Goal: Task Accomplishment & Management: Manage account settings

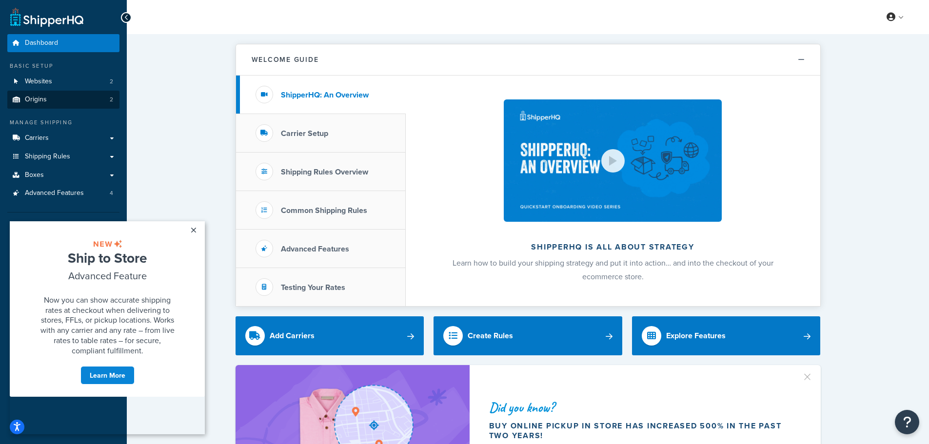
click at [67, 98] on link "Origins 2" at bounding box center [63, 100] width 112 height 18
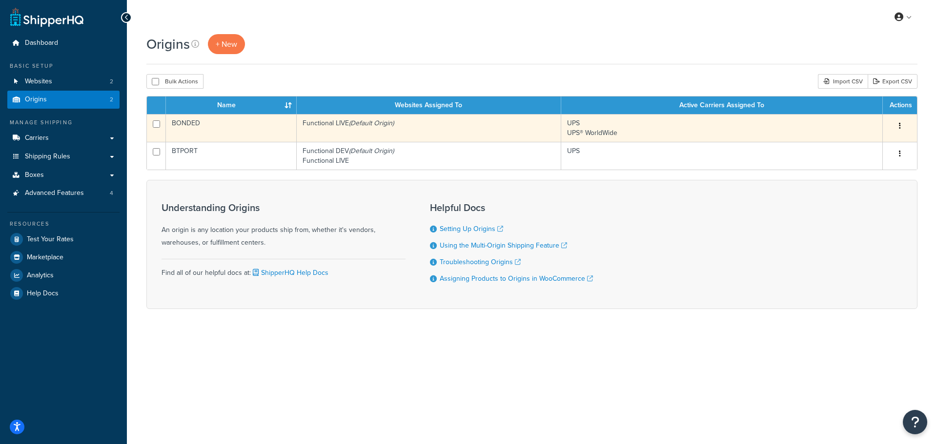
click at [150, 124] on td at bounding box center [156, 128] width 19 height 28
checkbox input "true"
click at [901, 123] on button "button" at bounding box center [900, 127] width 14 height 16
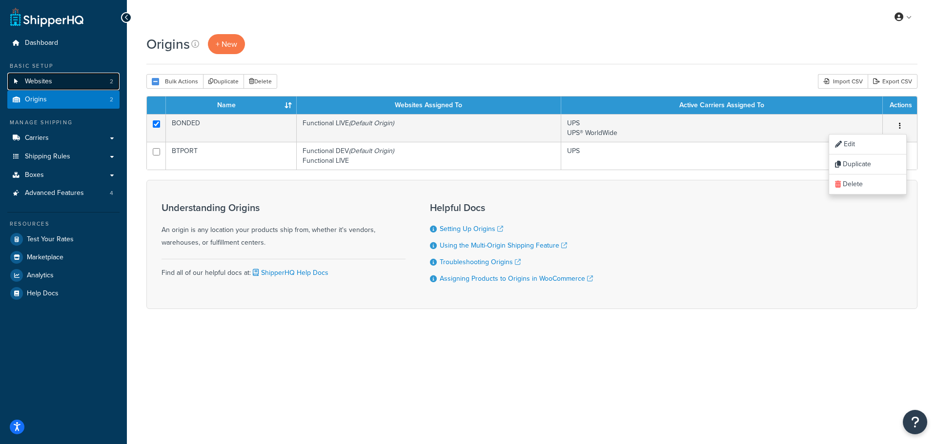
click at [25, 84] on span "Websites" at bounding box center [38, 82] width 27 height 8
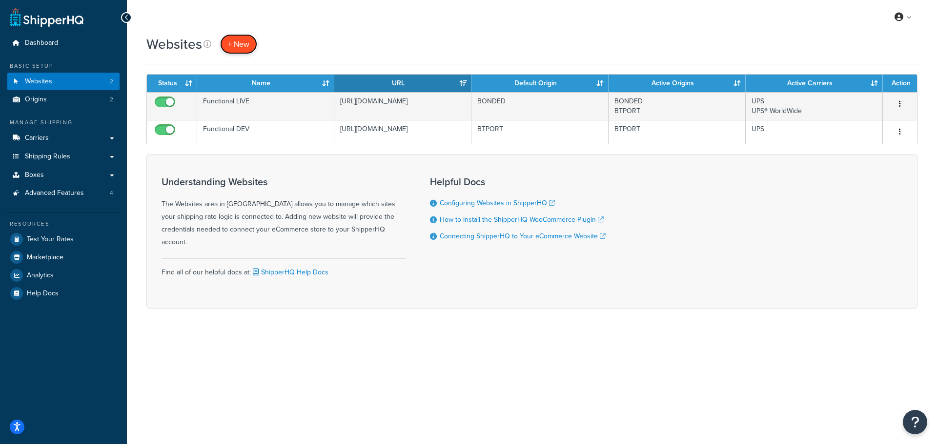
click at [241, 49] on span "+ New" at bounding box center [238, 44] width 21 height 11
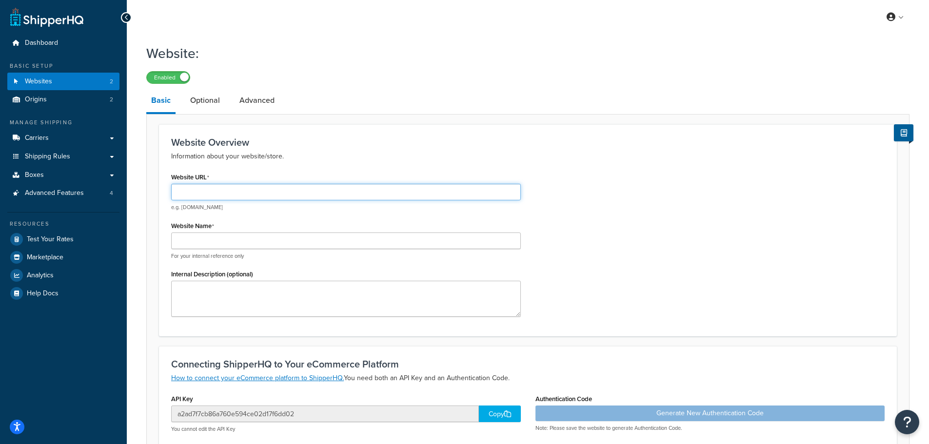
click at [241, 191] on input "Website URL" at bounding box center [346, 192] width 350 height 17
paste input "[URL][DOMAIN_NAME]"
type input "[URL][DOMAIN_NAME]"
click at [225, 243] on input "Website Name" at bounding box center [346, 241] width 350 height 17
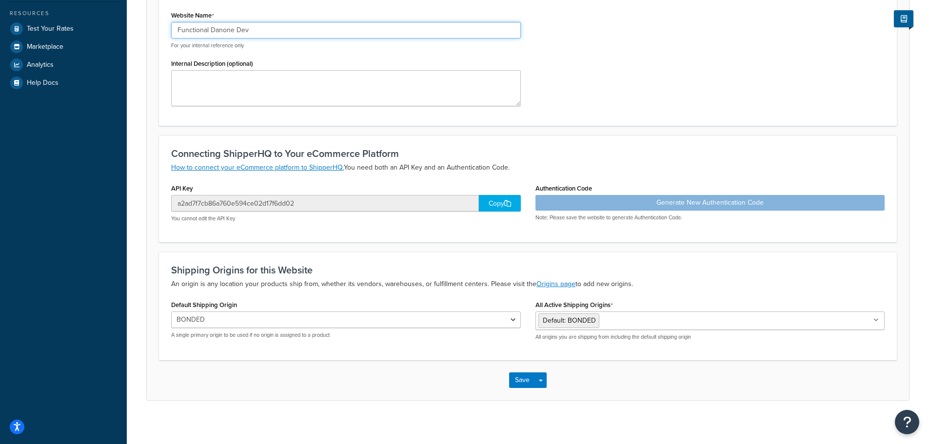
scroll to position [216, 0]
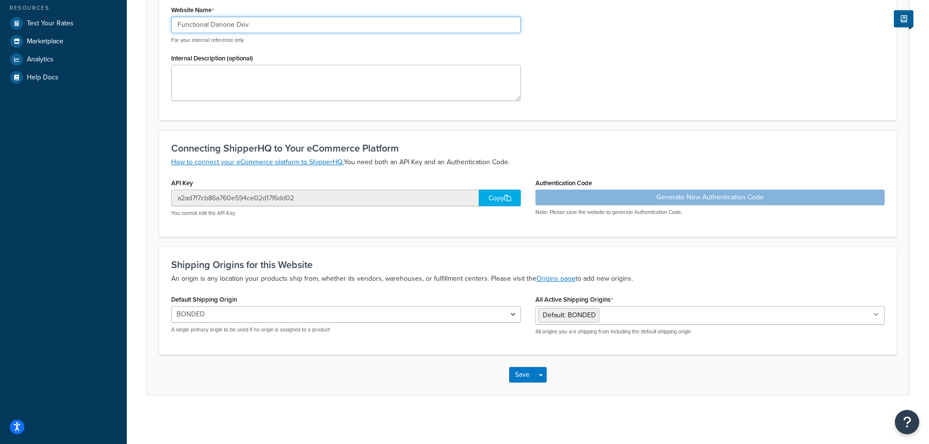
type input "Functional Danone Dev"
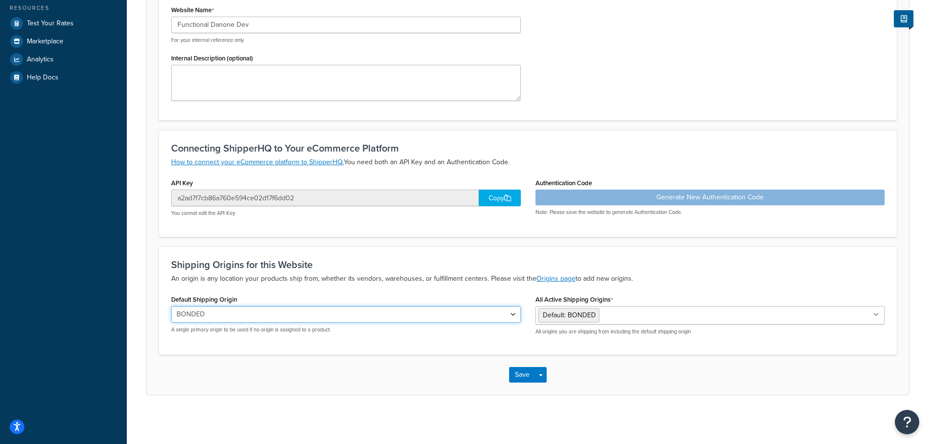
click at [370, 308] on select "BONDED BTPORT" at bounding box center [346, 314] width 350 height 17
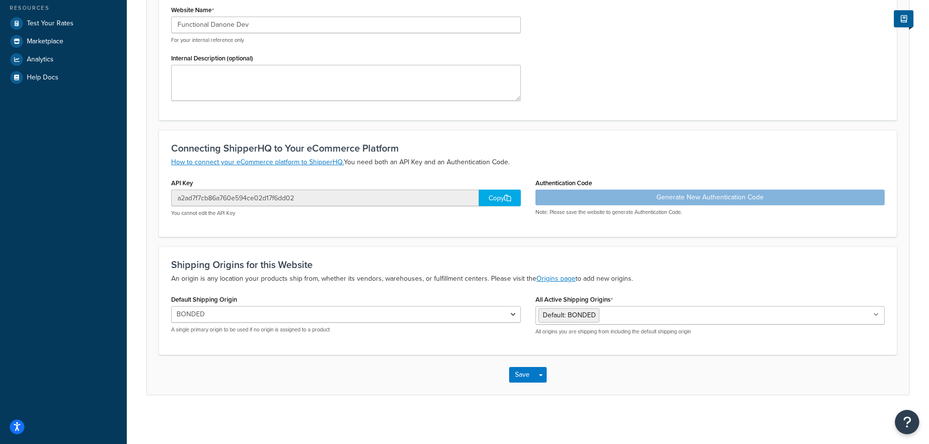
click at [376, 293] on div "Default Shipping Origin BONDED BTPORT A single primary origin to be used if no …" at bounding box center [346, 313] width 350 height 41
click at [523, 374] on button "Save" at bounding box center [522, 375] width 26 height 16
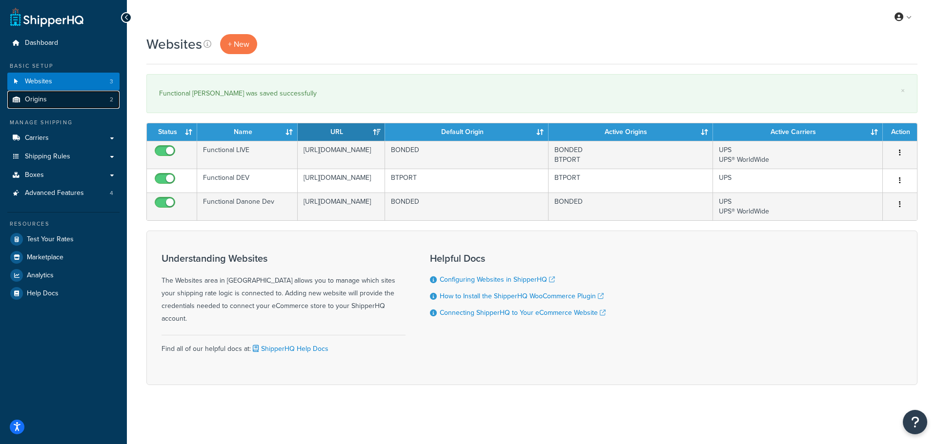
click at [64, 99] on link "Origins 2" at bounding box center [63, 100] width 112 height 18
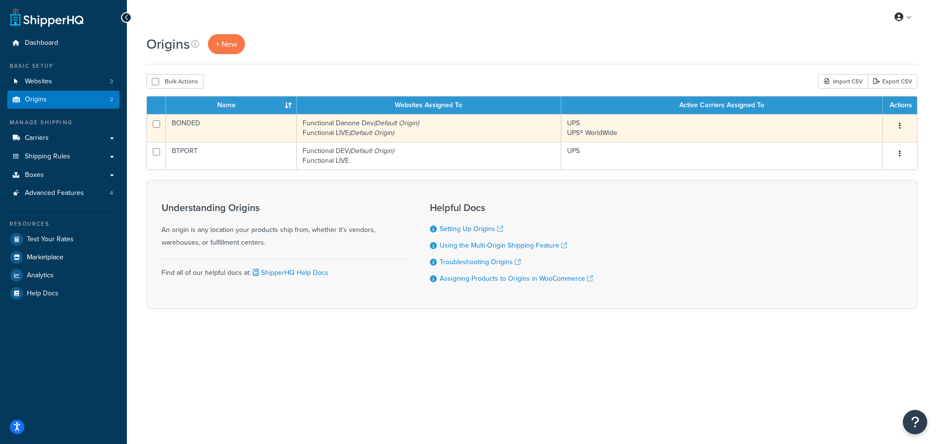
click at [902, 123] on button "button" at bounding box center [900, 127] width 14 height 16
click at [860, 165] on link "Duplicate" at bounding box center [867, 165] width 77 height 20
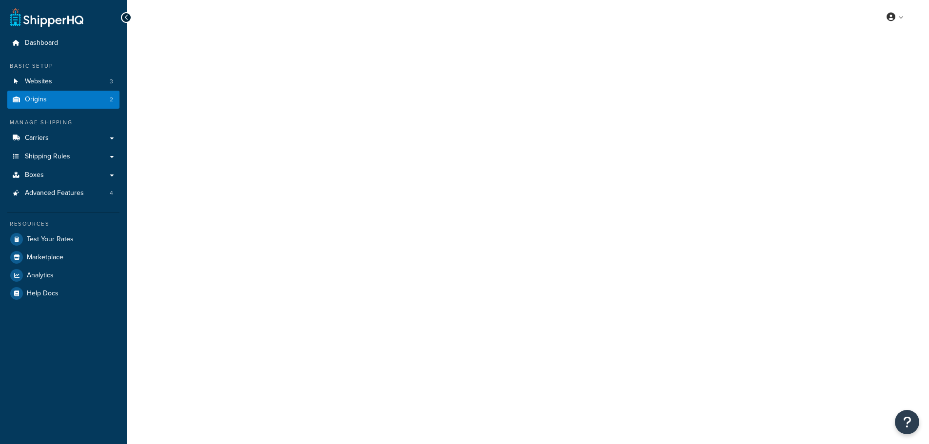
select select "33"
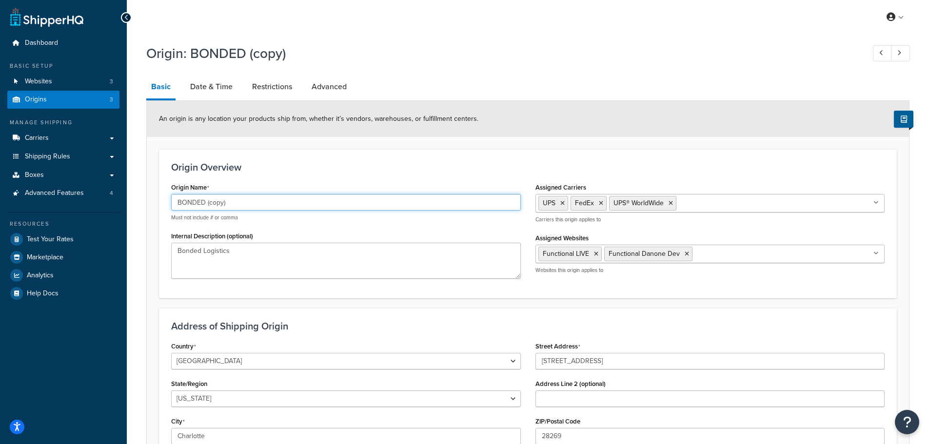
drag, startPoint x: 205, startPoint y: 202, endPoint x: 174, endPoint y: 202, distance: 30.7
click at [174, 202] on input "BONDED (copy)" at bounding box center [346, 202] width 350 height 17
click at [230, 204] on input "Taylor Indiana (copy)" at bounding box center [346, 202] width 350 height 17
type input "Taylor Indiana (5991)"
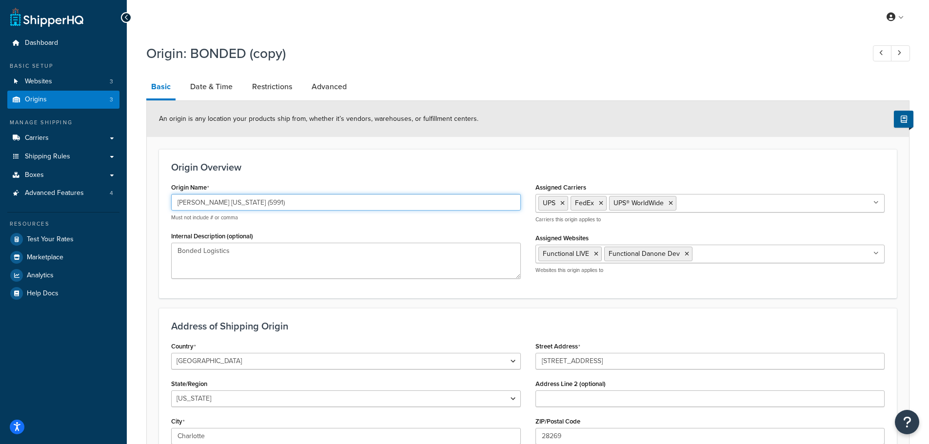
drag, startPoint x: 244, startPoint y: 202, endPoint x: 137, endPoint y: 211, distance: 107.3
click at [137, 211] on div "Origin: BONDED (copy) Basic Date & Time Restrictions Advanced An origin is any …" at bounding box center [528, 295] width 803 height 512
click at [223, 244] on div "Internal Description (optional) Bonded Logistics" at bounding box center [346, 254] width 350 height 50
paste textarea "Taylor Indiana (5991)"
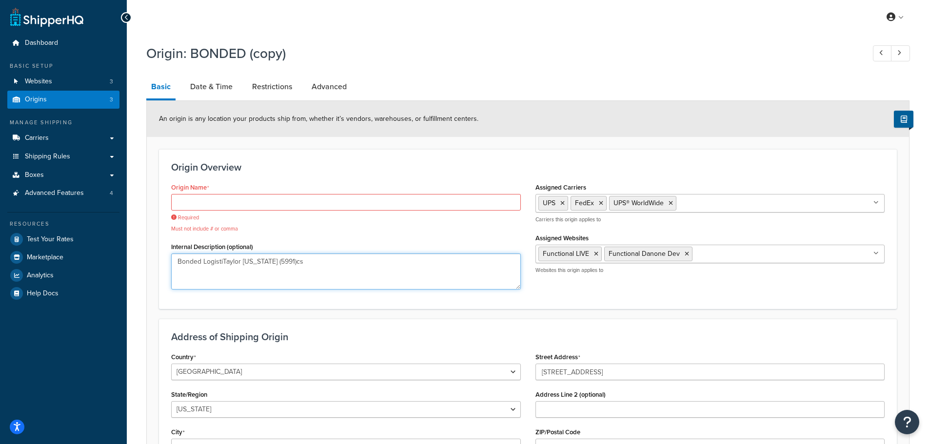
paste textarea "Taylor Indiana (5991)"
type textarea "Taylor Indiana (5991)"
click at [234, 201] on input "Origin Name" at bounding box center [346, 202] width 350 height 17
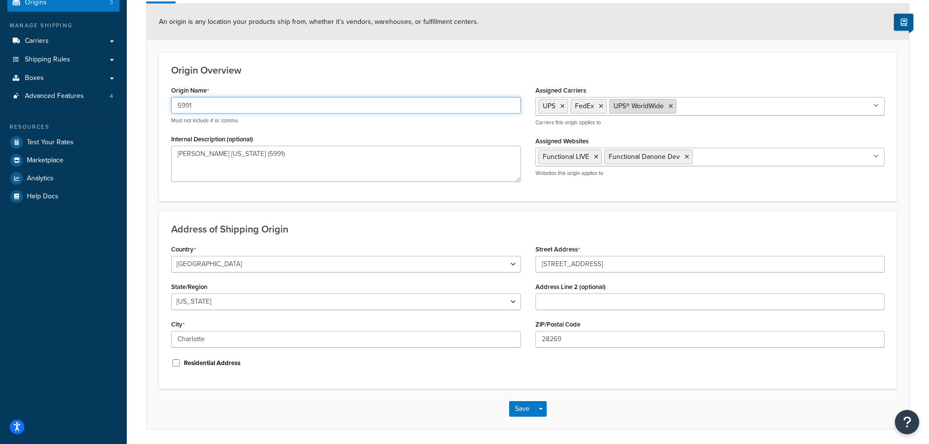
scroll to position [98, 0]
type input "5991"
click at [671, 105] on icon at bounding box center [671, 106] width 4 height 6
drag, startPoint x: 592, startPoint y: 186, endPoint x: 605, endPoint y: 184, distance: 12.8
click at [592, 186] on div "Origin Name 5991 Must not include # or comma Internal Description (optional) Ta…" at bounding box center [528, 135] width 728 height 105
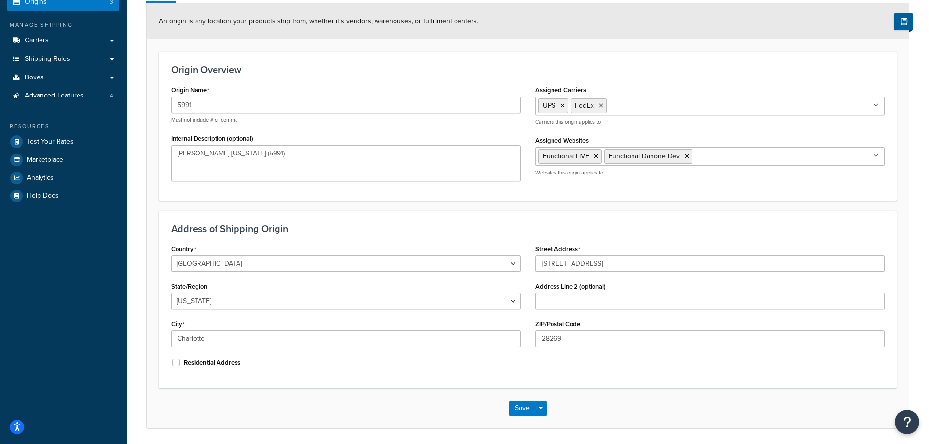
click at [723, 162] on ul "Functional LIVE Functional Danone Dev" at bounding box center [711, 156] width 350 height 19
click at [597, 159] on icon at bounding box center [596, 157] width 4 height 6
click at [616, 221] on div "Address of Shipping Origin Country United States United Kingdom Afghanistan Åla…" at bounding box center [528, 300] width 738 height 178
drag, startPoint x: 629, startPoint y: 262, endPoint x: 441, endPoint y: 257, distance: 188.4
click at [440, 262] on div "Country United States United Kingdom Afghanistan Åland Islands Albania Algeria …" at bounding box center [528, 309] width 728 height 135
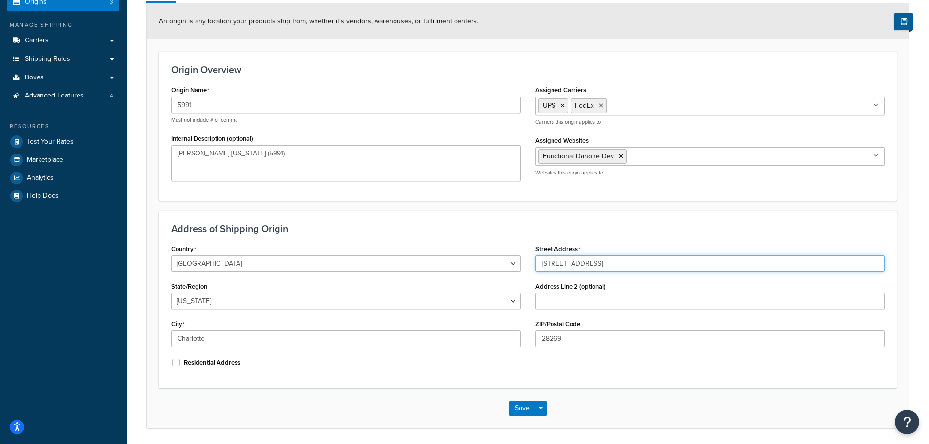
paste input "00 Patrol RD"
type input "700 Patrol RD"
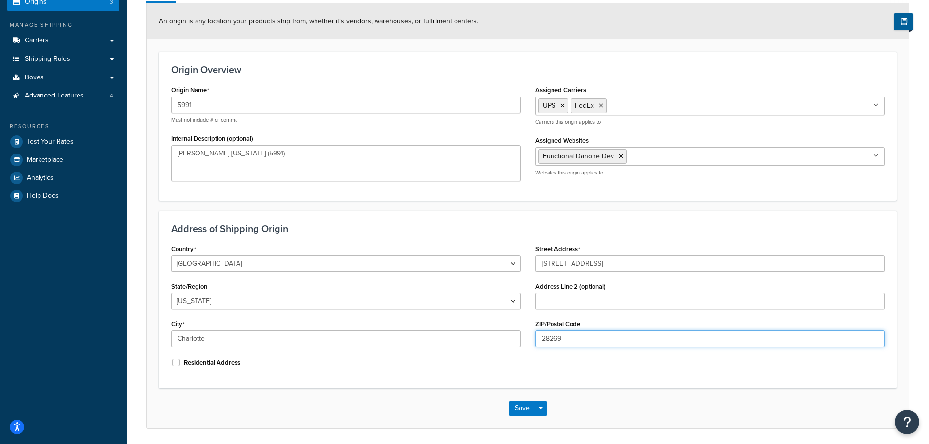
click at [486, 338] on div "Country United States United Kingdom Afghanistan Åland Islands Albania Algeria …" at bounding box center [528, 309] width 728 height 135
paste input "47130"
type input "47130"
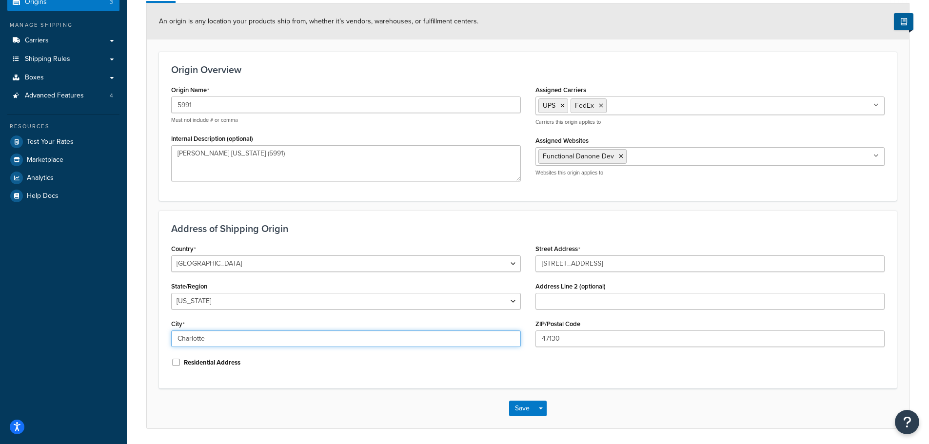
drag, startPoint x: 172, startPoint y: 334, endPoint x: 140, endPoint y: 331, distance: 31.9
click at [140, 334] on div "Origin: BONDED (copy) Basic Date & Time Restrictions Advanced An origin is any …" at bounding box center [528, 197] width 803 height 512
paste input "Jeffersonvill"
click at [192, 335] on input "Jeffersonville" at bounding box center [346, 339] width 350 height 17
type input "Jeffersonville"
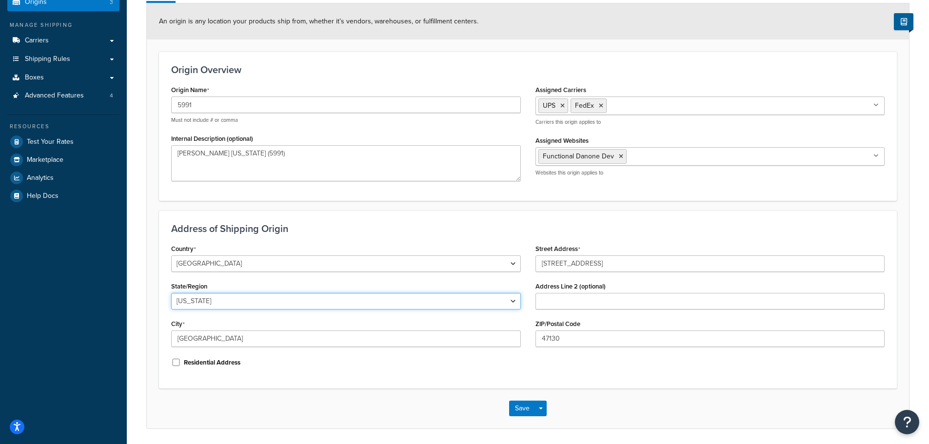
click at [216, 302] on select "Alabama Alaska American Samoa Arizona Arkansas Armed Forces Americas Armed Forc…" at bounding box center [346, 301] width 350 height 17
select select "14"
click at [171, 293] on select "Alabama Alaska American Samoa Arizona Arkansas Armed Forces Americas Armed Forc…" at bounding box center [346, 301] width 350 height 17
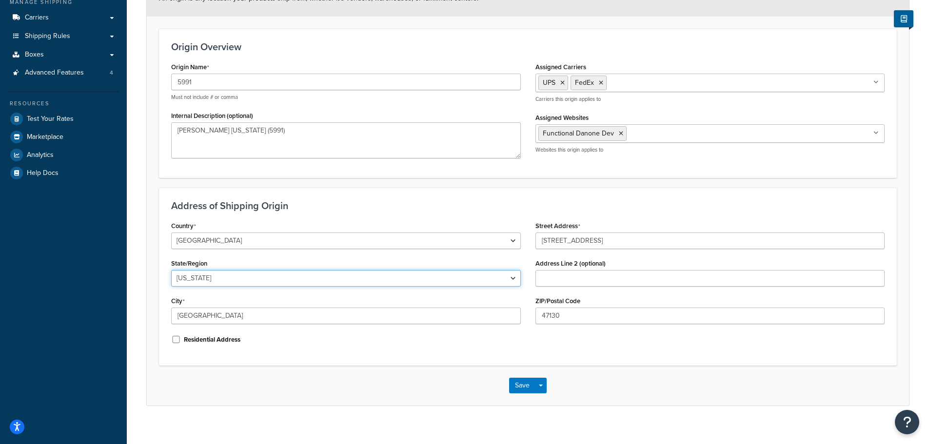
scroll to position [131, 0]
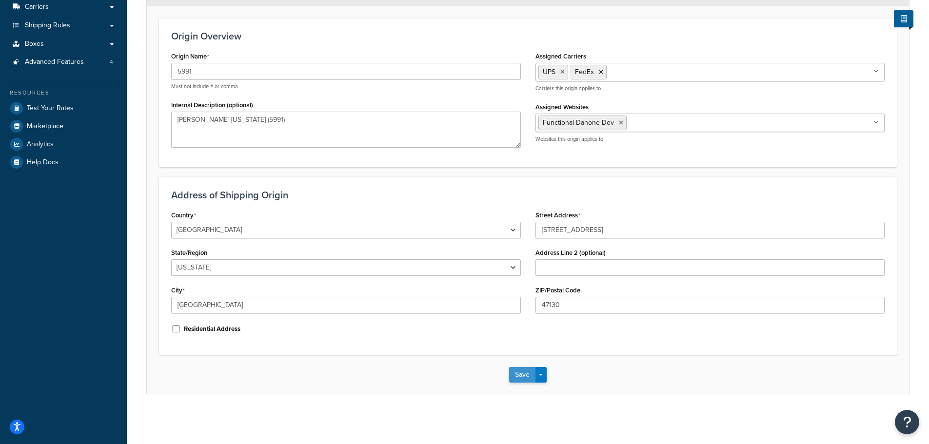
click at [518, 372] on button "Save" at bounding box center [522, 375] width 26 height 16
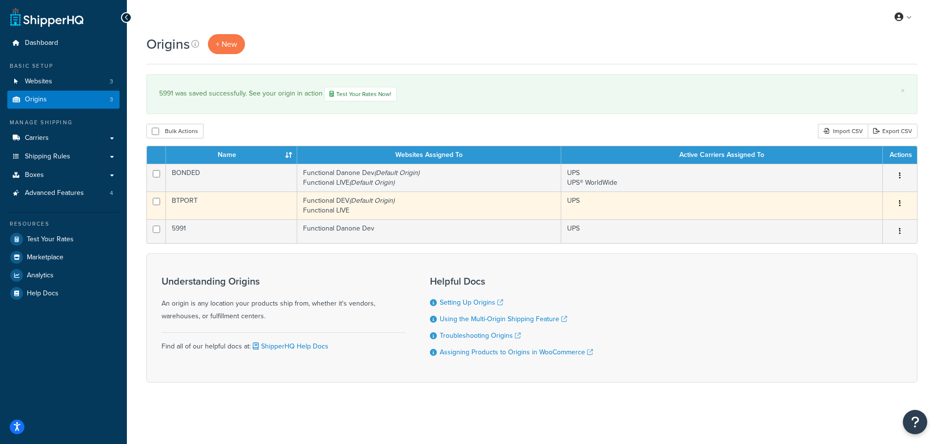
click at [897, 204] on button "button" at bounding box center [900, 204] width 14 height 16
click at [865, 247] on link "Duplicate" at bounding box center [867, 242] width 77 height 20
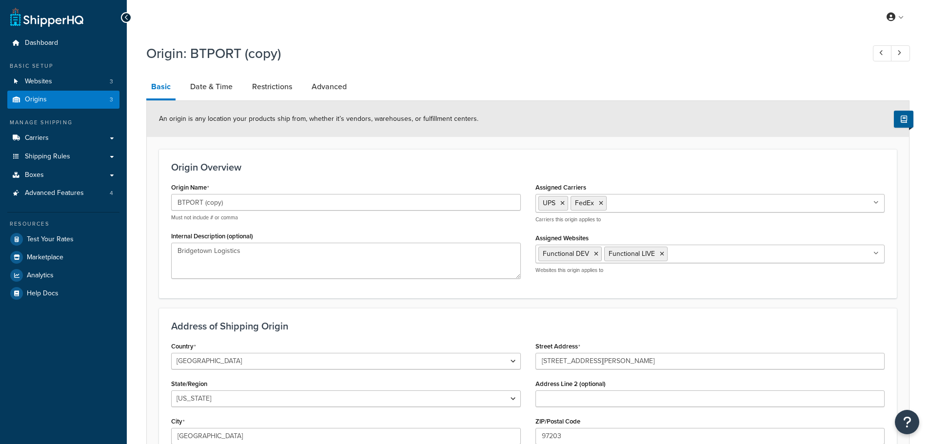
select select "37"
click at [597, 255] on icon at bounding box center [596, 254] width 4 height 6
click at [596, 254] on icon at bounding box center [596, 254] width 4 height 6
drag, startPoint x: 250, startPoint y: 203, endPoint x: 180, endPoint y: 203, distance: 70.3
click at [180, 203] on input "BTPORT (copy)" at bounding box center [346, 202] width 350 height 17
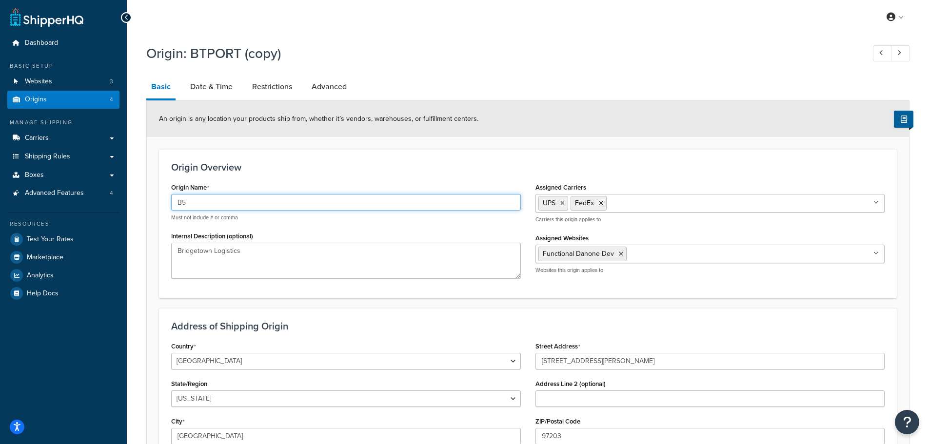
type input "B"
type input "5998"
click at [274, 244] on textarea "Bridgetown Logistics" at bounding box center [346, 261] width 350 height 36
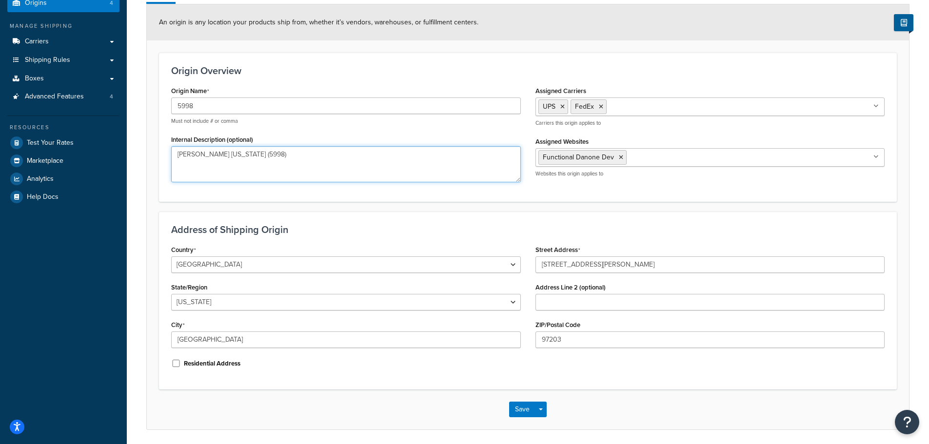
scroll to position [97, 0]
type textarea "Taylor Arizona (5998)"
click at [303, 304] on select "Alabama Alaska American Samoa Arizona Arkansas Armed Forces Americas Armed Forc…" at bounding box center [346, 302] width 350 height 17
select select "3"
click at [171, 294] on select "Alabama Alaska American Samoa Arizona Arkansas Armed Forces Americas Armed Forc…" at bounding box center [346, 302] width 350 height 17
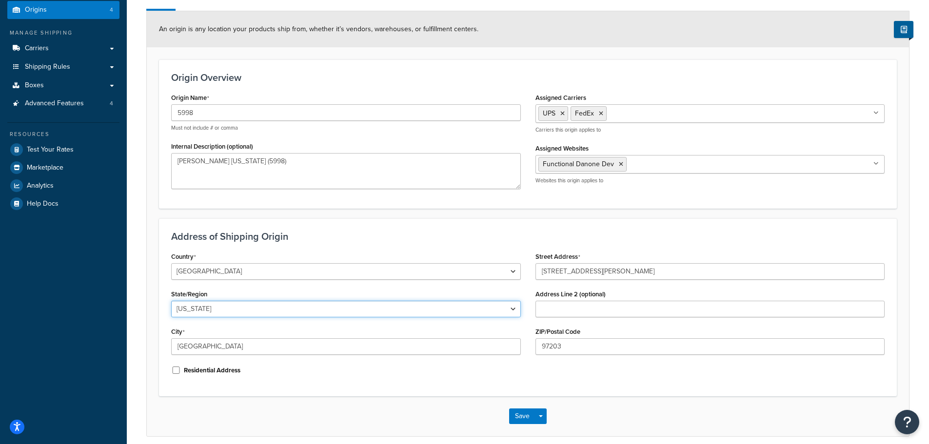
scroll to position [89, 0]
drag, startPoint x: 213, startPoint y: 346, endPoint x: 94, endPoint y: 328, distance: 120.8
click at [108, 342] on div "Dashboard Basic Setup Websites 3 Origins 4 Manage Shipping Carriers Carriers Al…" at bounding box center [464, 199] width 929 height 576
click at [220, 340] on input "Portland" at bounding box center [346, 347] width 350 height 17
paste input "Goodyear"
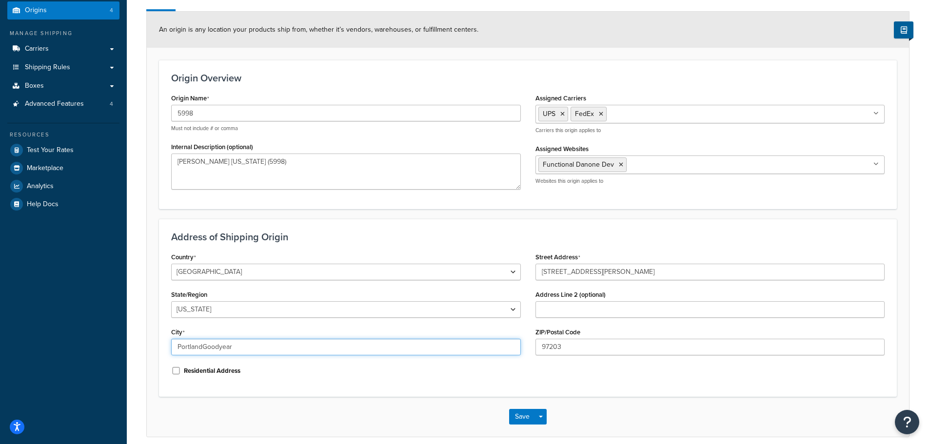
paste input "text"
type input "Goodyear"
drag, startPoint x: 569, startPoint y: 349, endPoint x: 482, endPoint y: 346, distance: 87.4
click at [482, 346] on div "Country United States United Kingdom Afghanistan Åland Islands Albania Algeria …" at bounding box center [528, 317] width 728 height 135
paste input "85338"
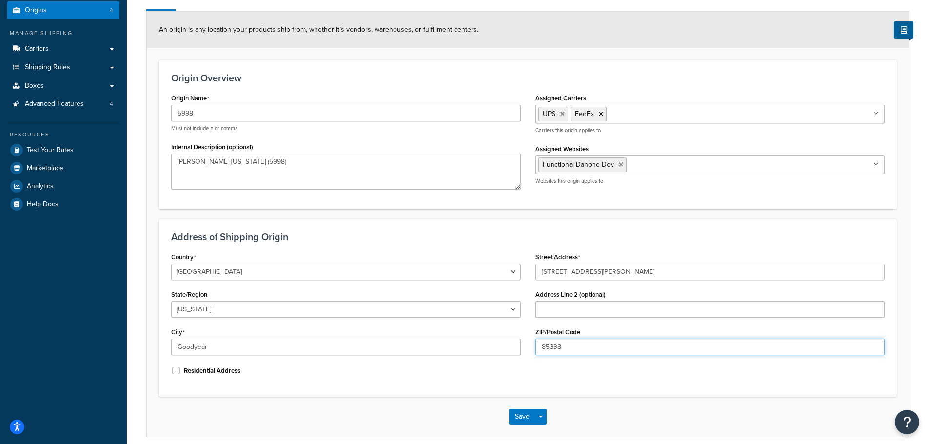
type input "85338"
click at [635, 277] on input "7824 N Leadbetter Rd" at bounding box center [711, 272] width 350 height 17
paste input "14590 West Yuma"
type input "14590 West Yuma Rd"
click at [600, 113] on icon at bounding box center [601, 114] width 4 height 6
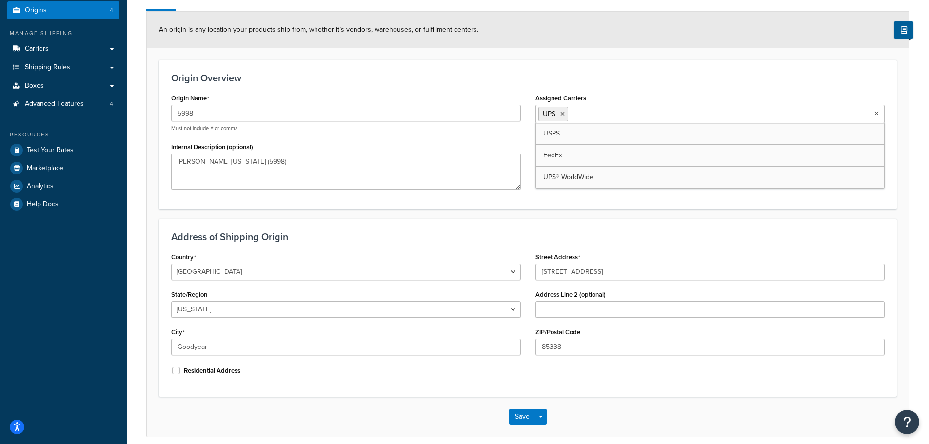
click at [513, 216] on form "An origin is any location your products ship from, whether it’s vendors, wareho…" at bounding box center [528, 224] width 763 height 425
click at [518, 414] on button "Save" at bounding box center [522, 417] width 26 height 16
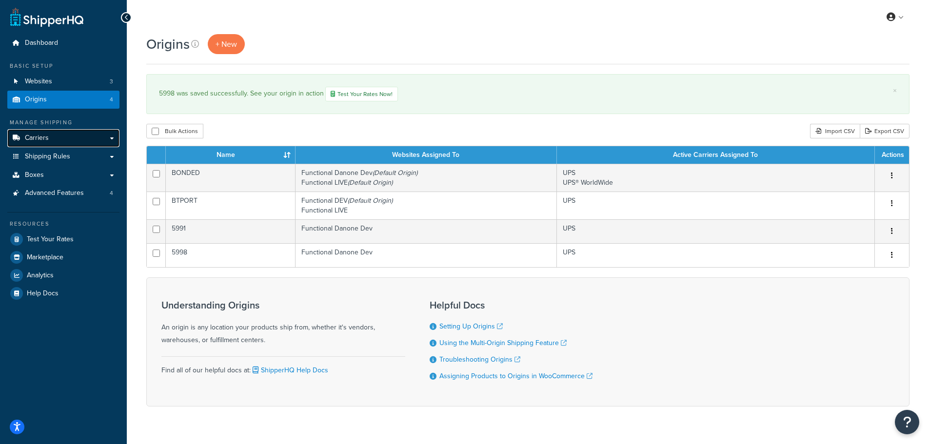
click at [58, 134] on link "Carriers" at bounding box center [63, 138] width 112 height 18
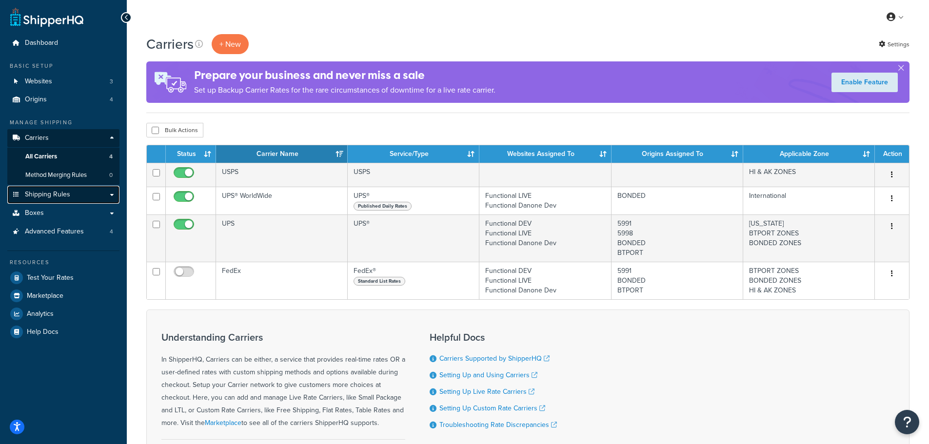
click at [50, 193] on span "Shipping Rules" at bounding box center [47, 195] width 45 height 8
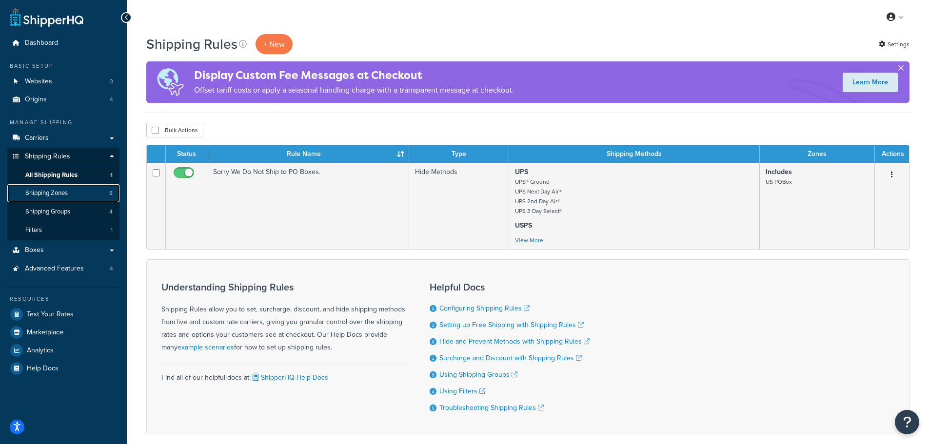
click at [63, 198] on span "Shipping Zones" at bounding box center [46, 193] width 42 height 8
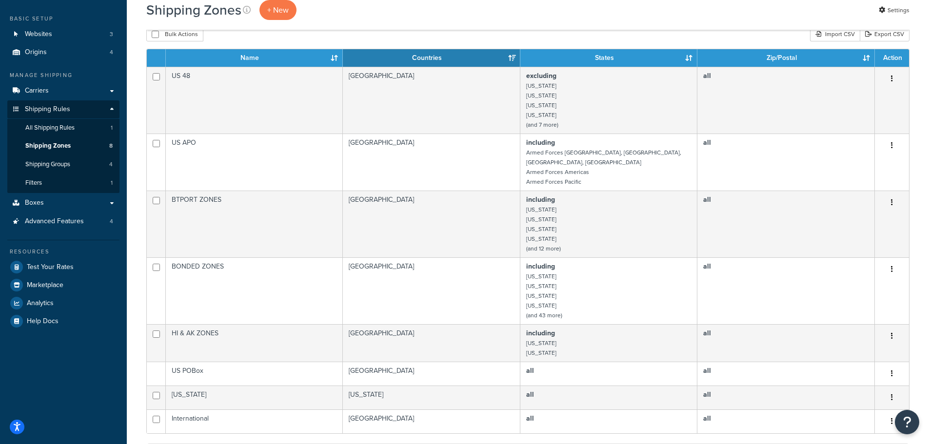
scroll to position [48, 0]
click at [31, 53] on span "Origins" at bounding box center [36, 52] width 22 height 8
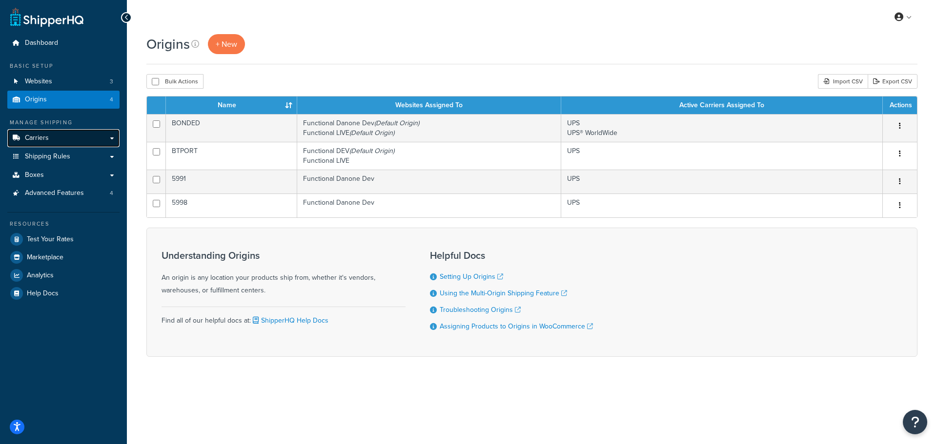
click at [46, 141] on span "Carriers" at bounding box center [37, 138] width 24 height 8
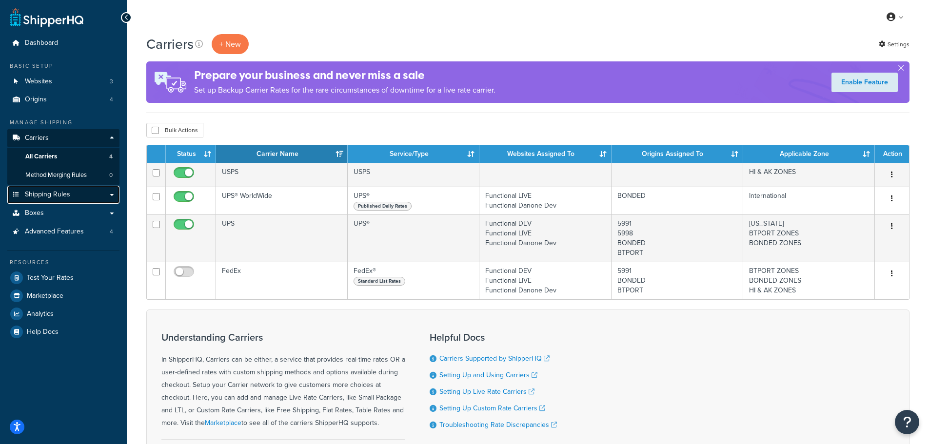
click at [69, 193] on span "Shipping Rules" at bounding box center [47, 195] width 45 height 8
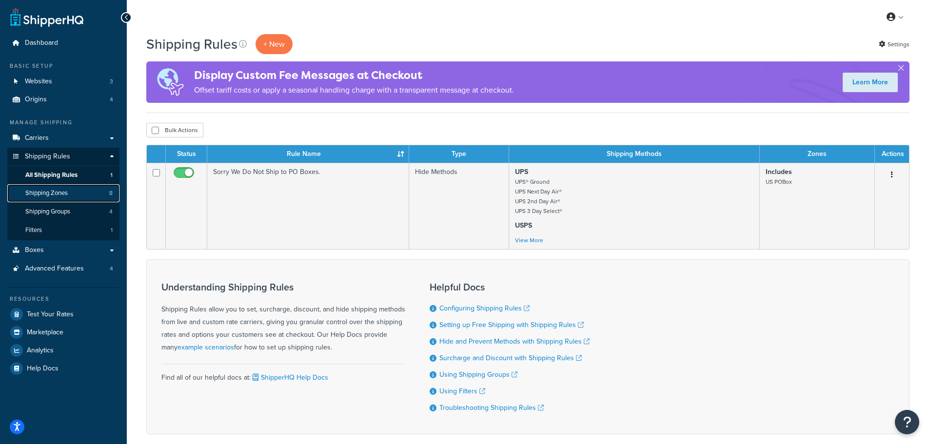
click at [60, 192] on span "Shipping Zones" at bounding box center [46, 193] width 42 height 8
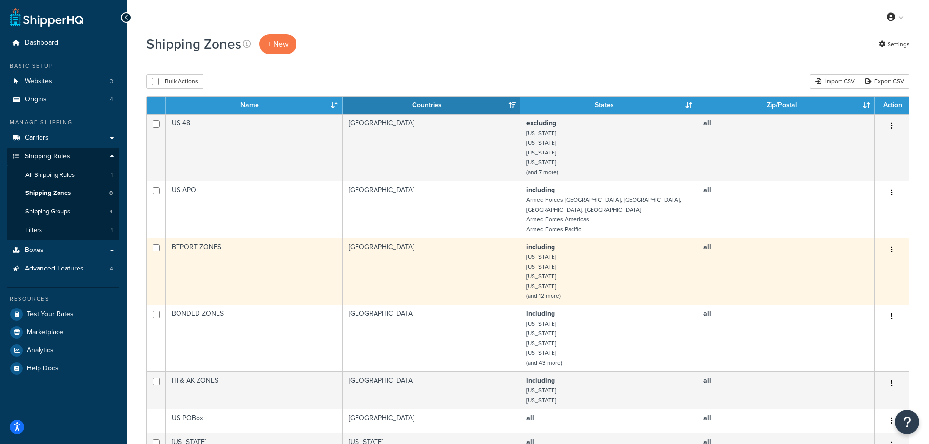
click at [886, 242] on button "button" at bounding box center [893, 250] width 14 height 16
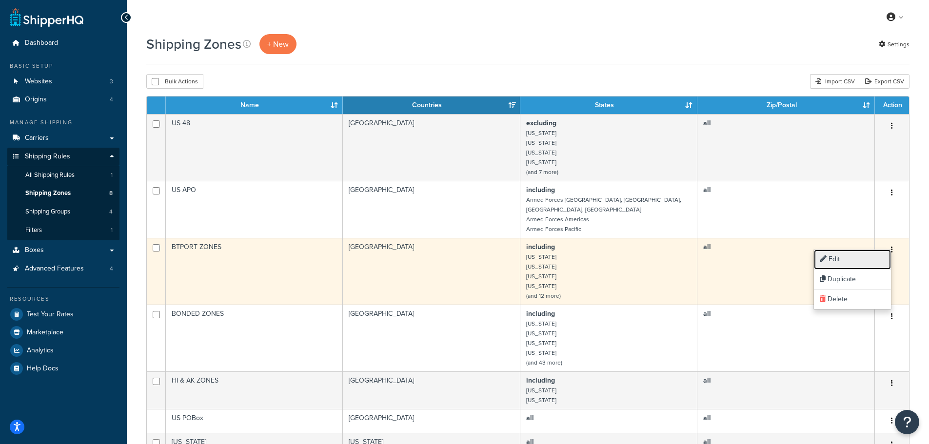
click at [835, 262] on link "Edit" at bounding box center [852, 260] width 77 height 20
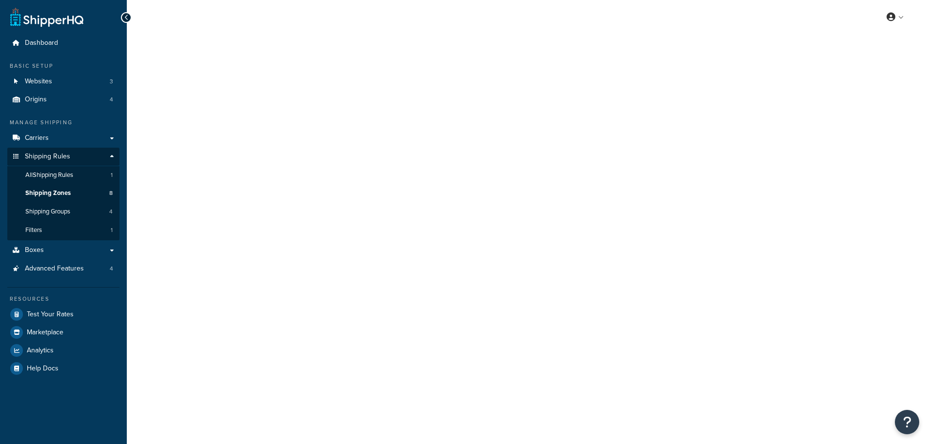
select select "including"
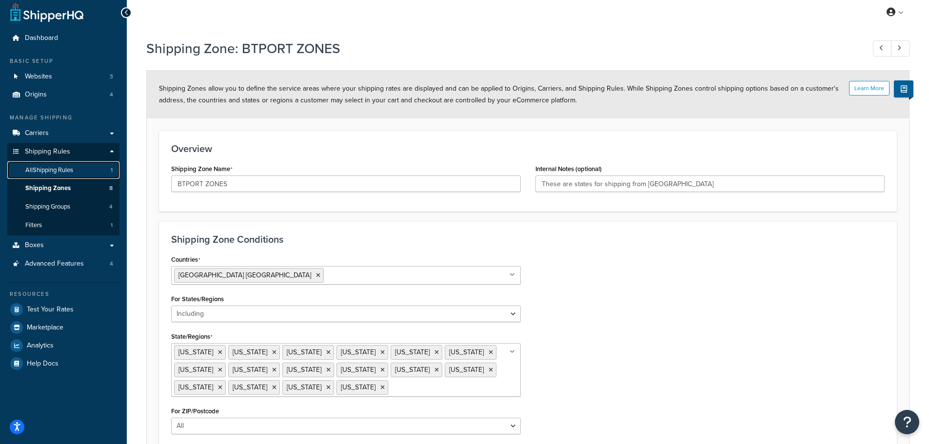
click at [65, 162] on link "All Shipping Rules 1" at bounding box center [63, 171] width 112 height 18
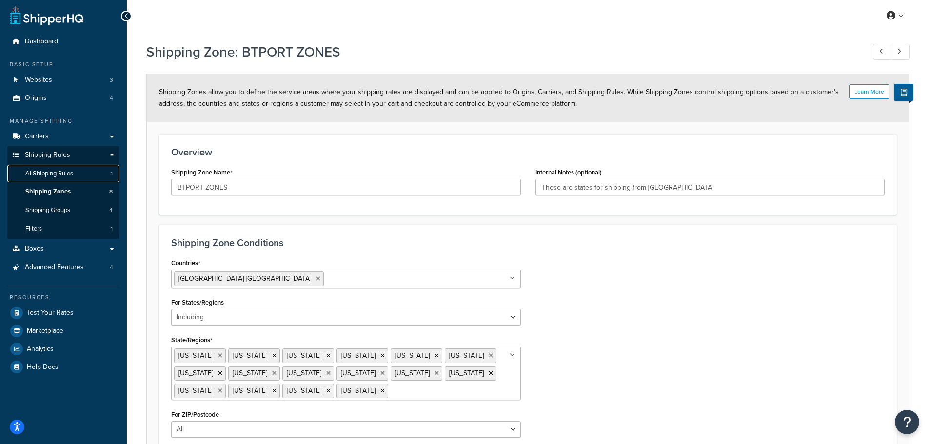
scroll to position [1, 0]
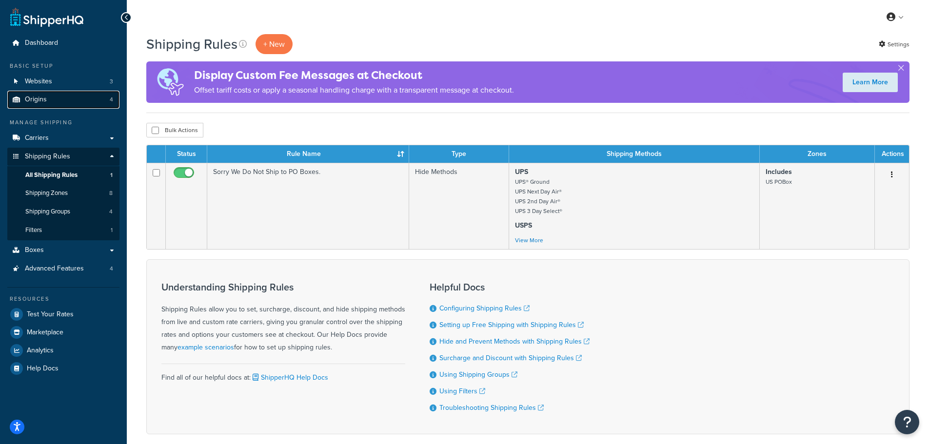
click at [54, 99] on link "Origins 4" at bounding box center [63, 100] width 112 height 18
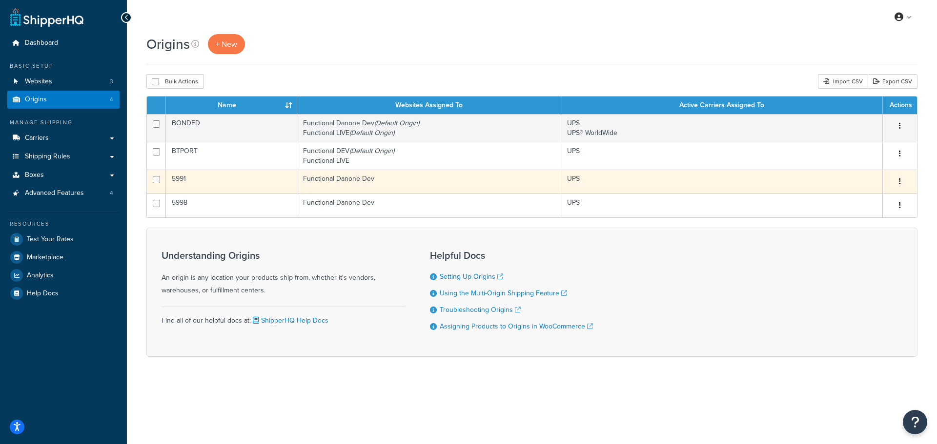
click at [851, 179] on td "UPS" at bounding box center [722, 182] width 322 height 24
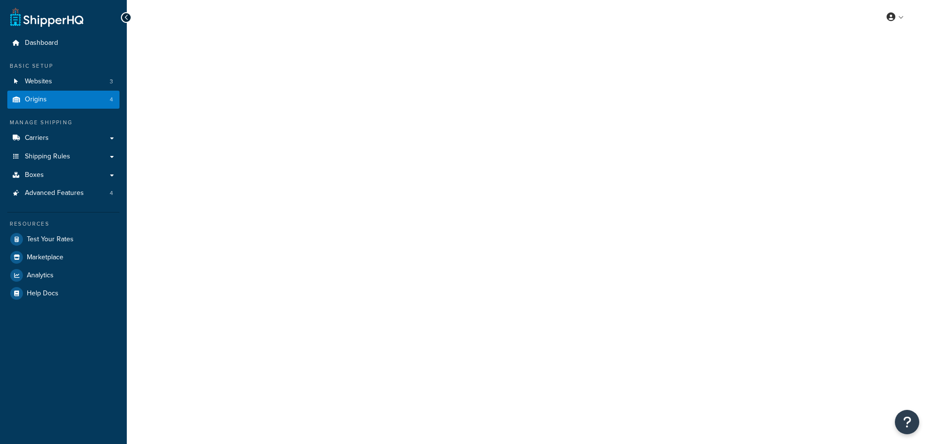
select select "14"
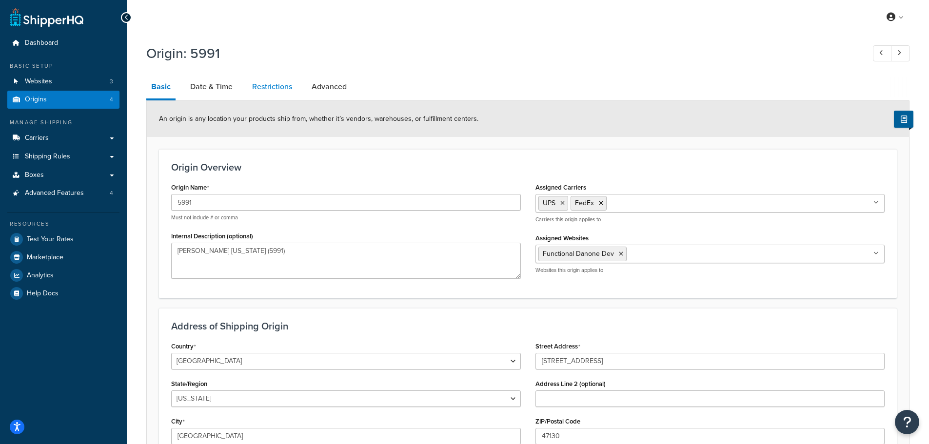
click at [280, 89] on link "Restrictions" at bounding box center [272, 86] width 50 height 23
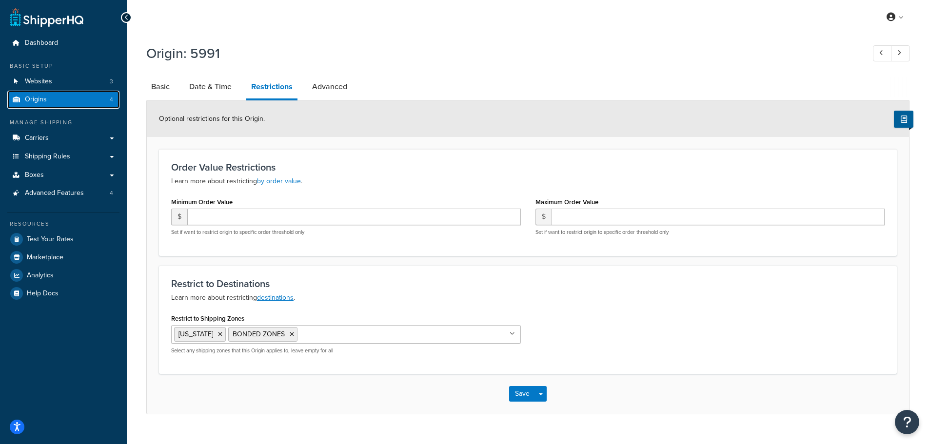
click at [82, 97] on link "Origins 4" at bounding box center [63, 100] width 112 height 18
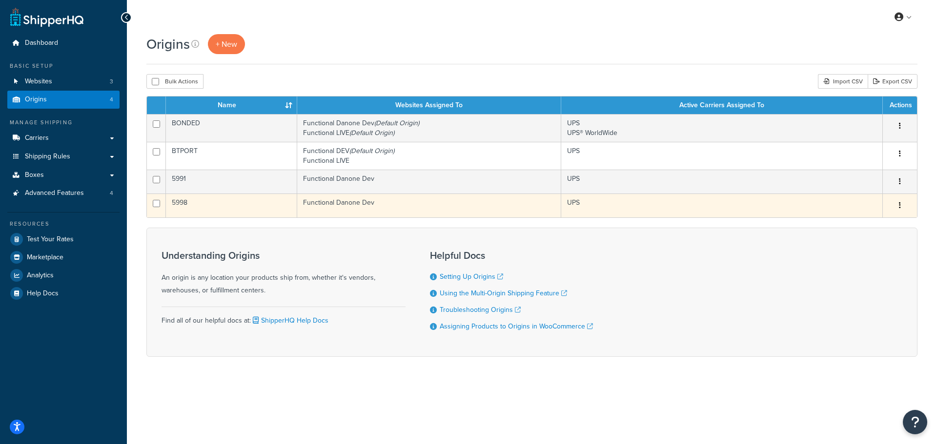
click at [235, 216] on td "5998" at bounding box center [231, 206] width 131 height 24
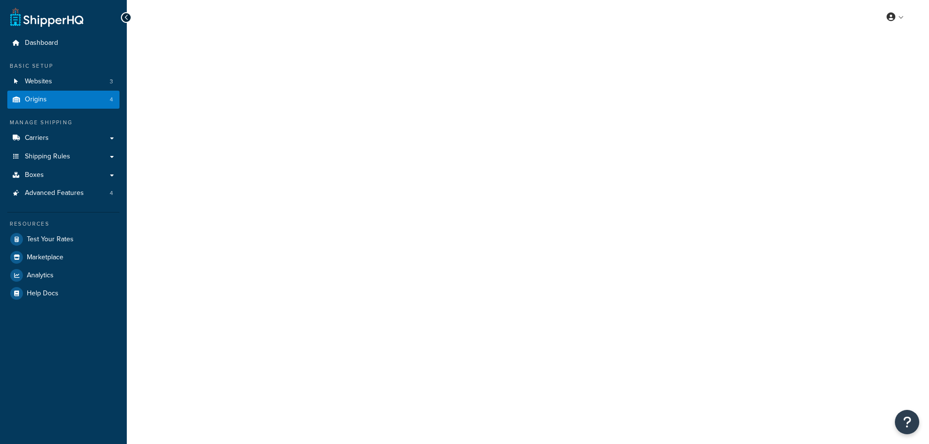
select select "3"
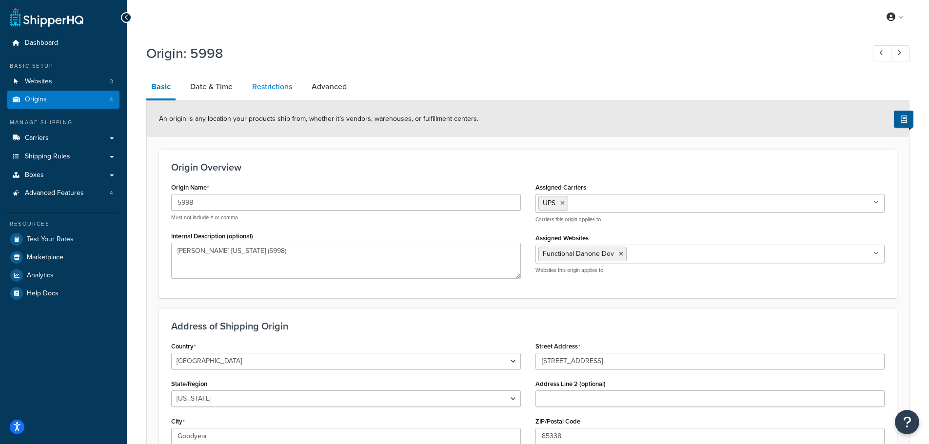
click at [268, 83] on link "Restrictions" at bounding box center [272, 86] width 50 height 23
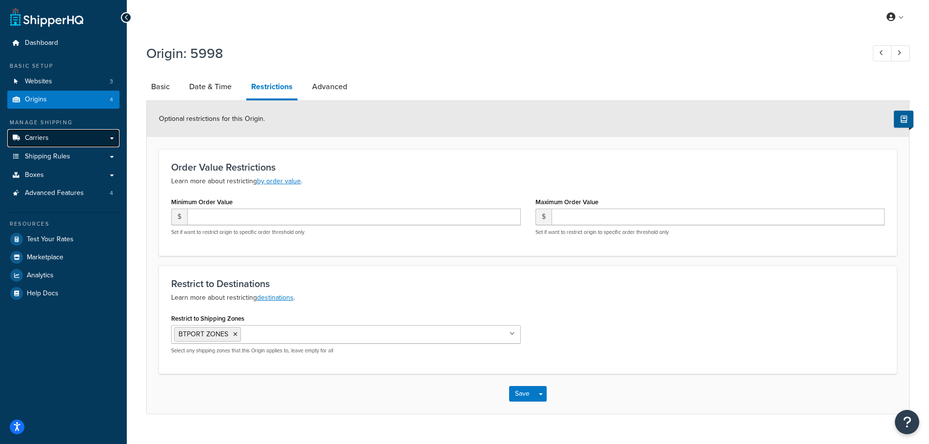
click at [78, 136] on link "Carriers" at bounding box center [63, 138] width 112 height 18
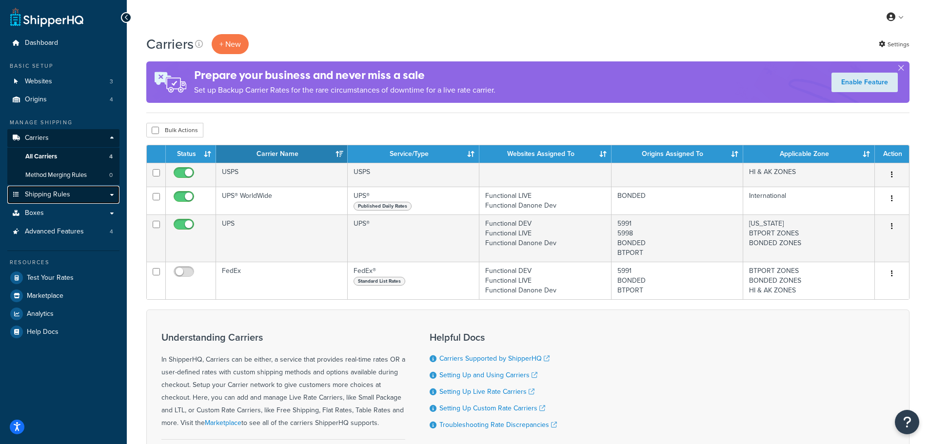
click at [73, 200] on link "Shipping Rules" at bounding box center [63, 195] width 112 height 18
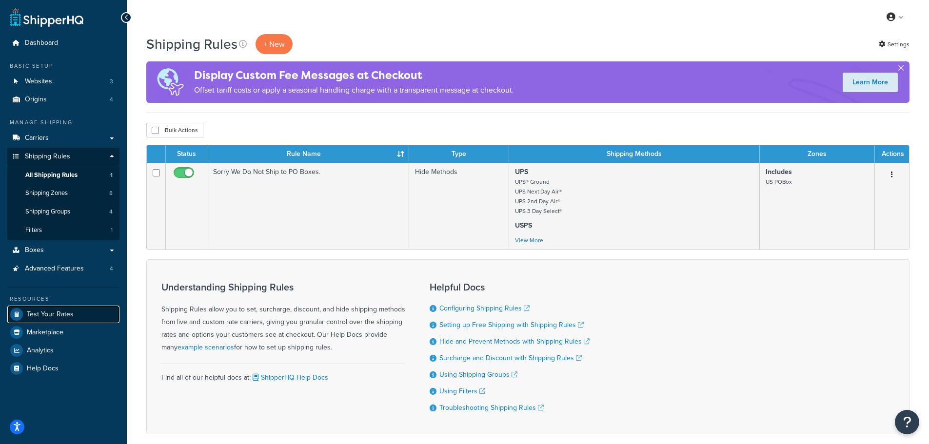
click at [59, 311] on span "Test Your Rates" at bounding box center [50, 315] width 47 height 8
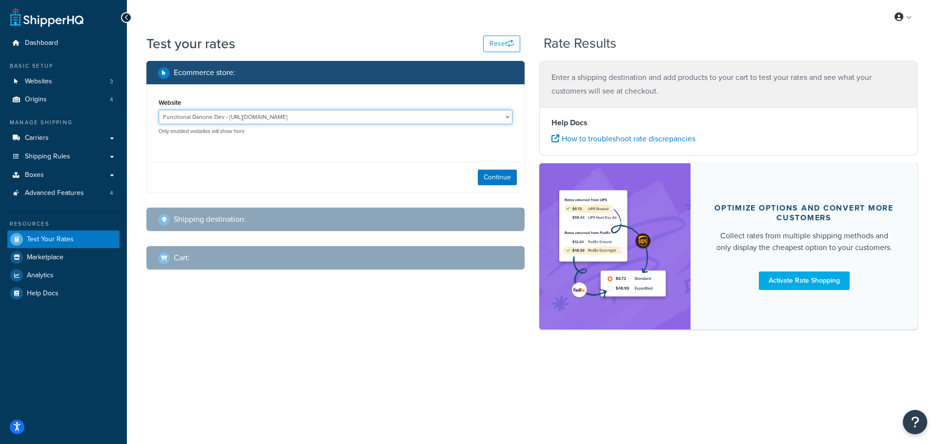
click at [408, 117] on select "Functional Danone Dev - [URL][DOMAIN_NAME] Functional DEV - [URL][DOMAIN_NAME] …" at bounding box center [336, 117] width 354 height 15
click at [159, 110] on select "Functional Danone Dev - [URL][DOMAIN_NAME] Functional DEV - [URL][DOMAIN_NAME] …" at bounding box center [336, 117] width 354 height 15
click at [502, 175] on button "Continue" at bounding box center [497, 178] width 39 height 16
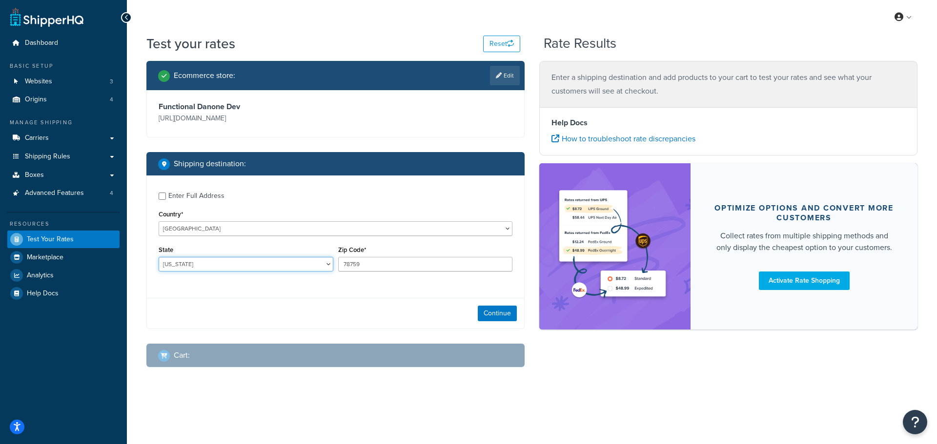
click at [265, 263] on select "[US_STATE] [US_STATE] [US_STATE] [US_STATE] [US_STATE] Armed Forces Americas Ar…" at bounding box center [246, 264] width 175 height 15
click at [228, 264] on select "[US_STATE] [US_STATE] [US_STATE] [US_STATE] [US_STATE] Armed Forces Americas Ar…" at bounding box center [246, 264] width 175 height 15
select select "IN"
click at [159, 257] on select "[US_STATE] [US_STATE] [US_STATE] [US_STATE] [US_STATE] Armed Forces Americas Ar…" at bounding box center [246, 264] width 175 height 15
drag, startPoint x: 393, startPoint y: 266, endPoint x: 292, endPoint y: 262, distance: 101.1
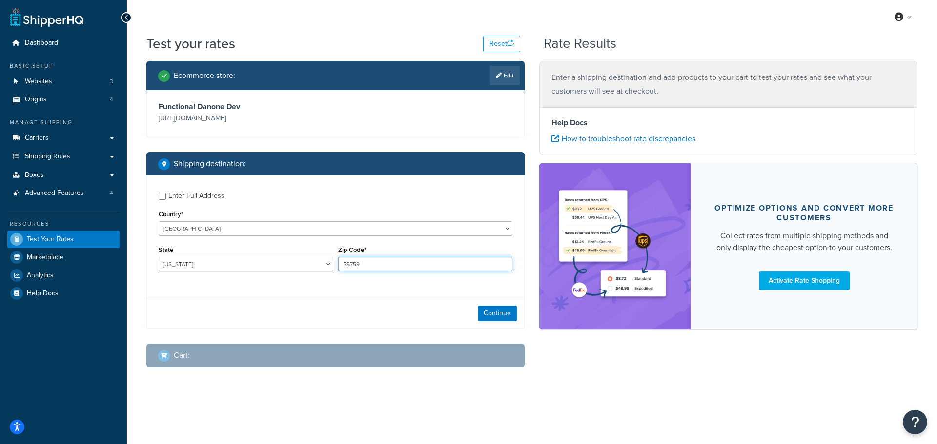
click at [321, 262] on div "State [US_STATE] [US_STATE] [US_STATE] [US_STATE] [US_STATE] Armed Forces Ameri…" at bounding box center [335, 261] width 359 height 36
paste input "47130"
type input "47130"
click at [506, 315] on button "Continue" at bounding box center [497, 314] width 39 height 16
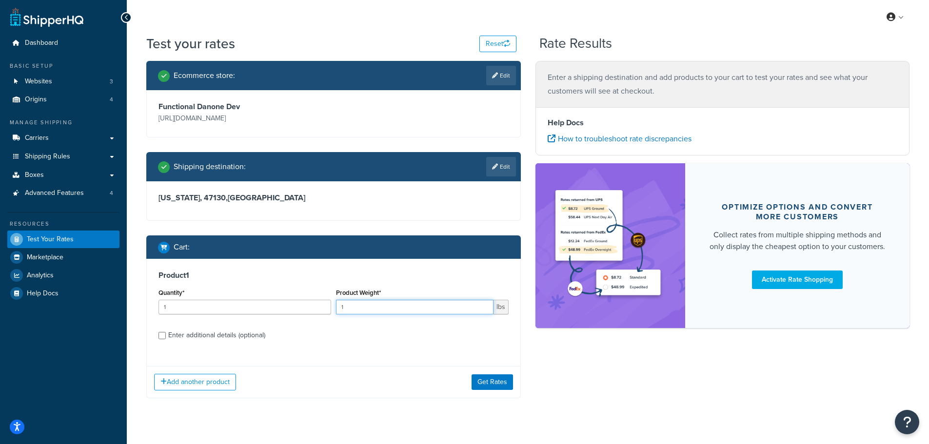
drag, startPoint x: 365, startPoint y: 303, endPoint x: 278, endPoint y: 306, distance: 87.4
click at [279, 306] on div "Quantity* 1 Product Weight* 1 lbs" at bounding box center [333, 304] width 355 height 36
type input "20"
click at [504, 391] on div "Add another product Get Rates" at bounding box center [334, 382] width 374 height 32
click at [500, 379] on button "Get Rates" at bounding box center [492, 383] width 41 height 16
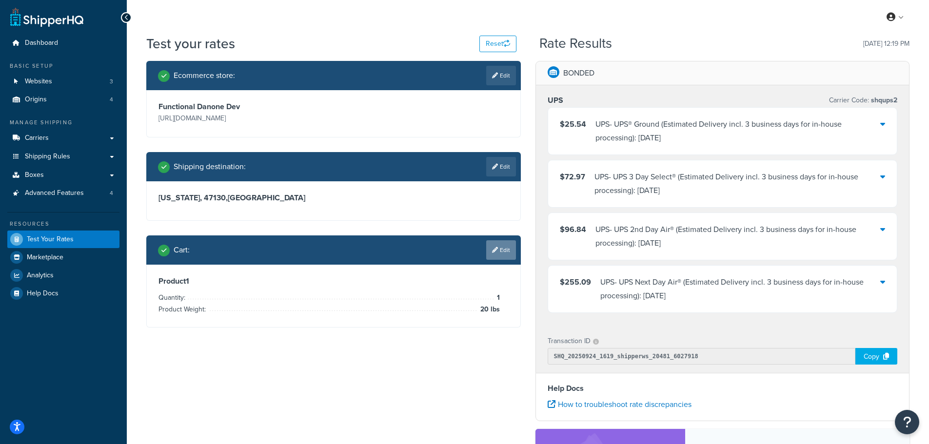
click at [503, 248] on link "Edit" at bounding box center [501, 251] width 30 height 20
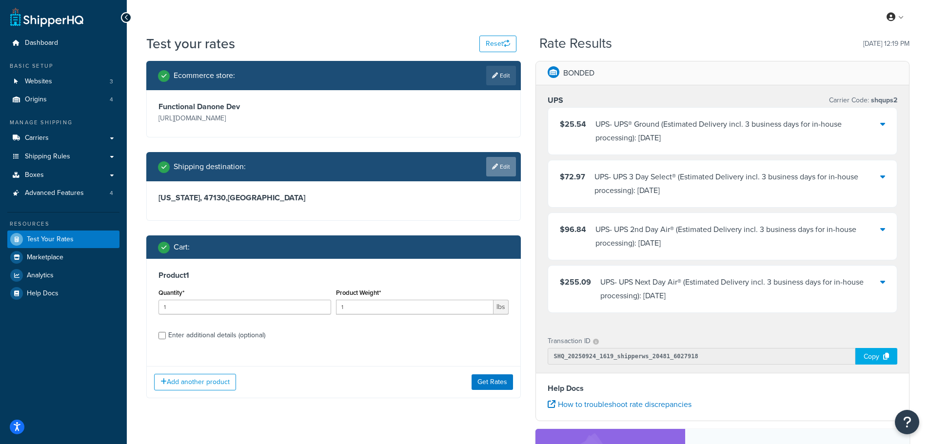
click at [507, 164] on link "Edit" at bounding box center [501, 167] width 30 height 20
select select "IN"
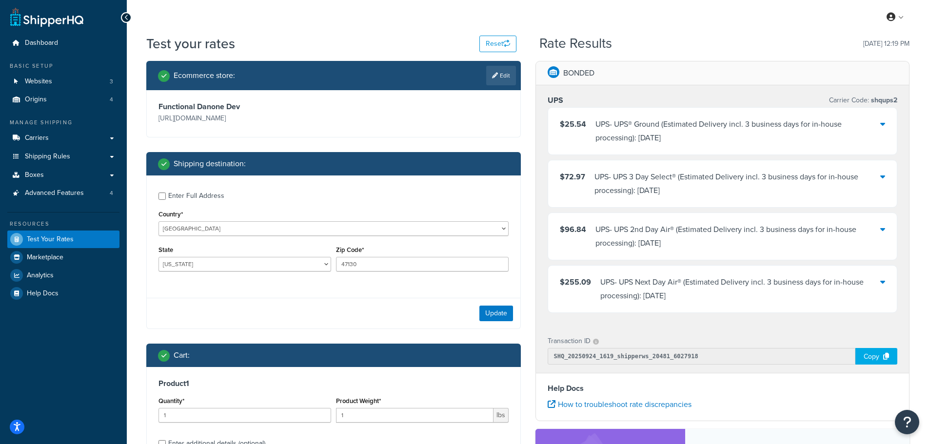
click at [206, 200] on div "Enter Full Address" at bounding box center [196, 196] width 56 height 14
click at [166, 200] on input "Enter Full Address" at bounding box center [162, 196] width 7 height 7
checkbox input "true"
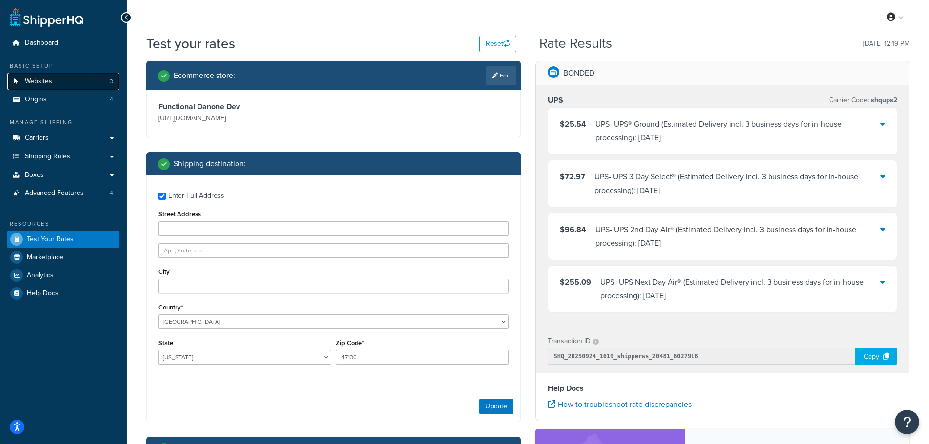
click at [73, 90] on link "Websites 3" at bounding box center [63, 82] width 112 height 18
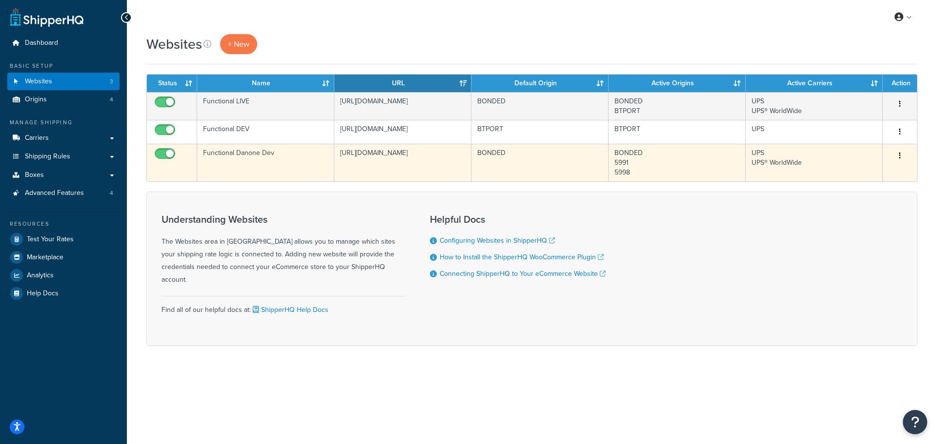
click at [695, 155] on td "BONDED 5991 5998" at bounding box center [676, 163] width 137 height 38
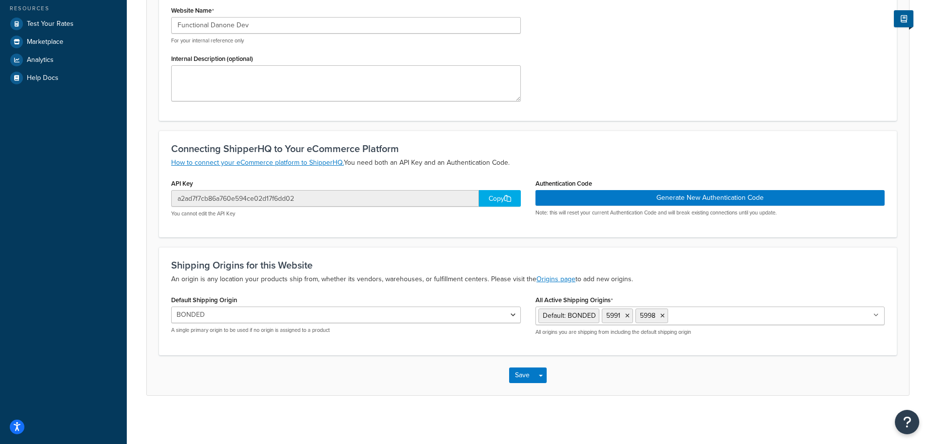
scroll to position [216, 0]
click at [589, 317] on span "Default: BONDED" at bounding box center [569, 315] width 53 height 10
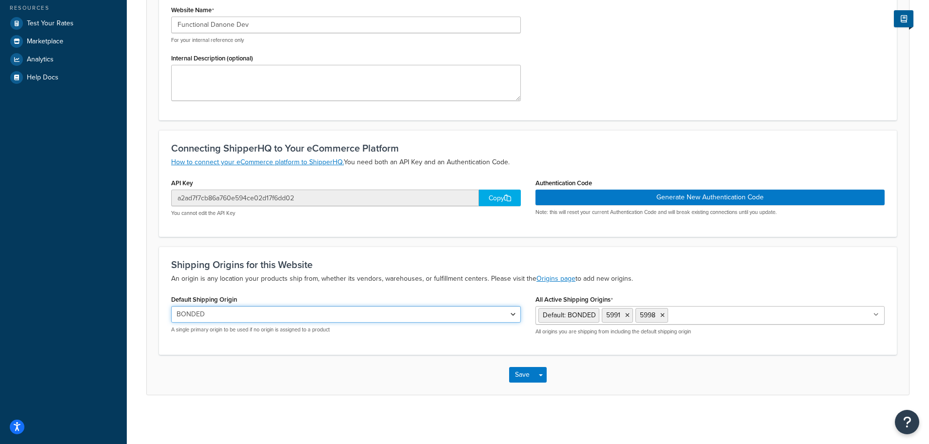
click at [368, 318] on select "BONDED BTPORT 5991 5998" at bounding box center [346, 314] width 350 height 17
click at [392, 316] on select "BONDED BTPORT 5991 5998" at bounding box center [346, 314] width 350 height 17
click at [389, 314] on select "BONDED BTPORT 5991 5998" at bounding box center [346, 314] width 350 height 17
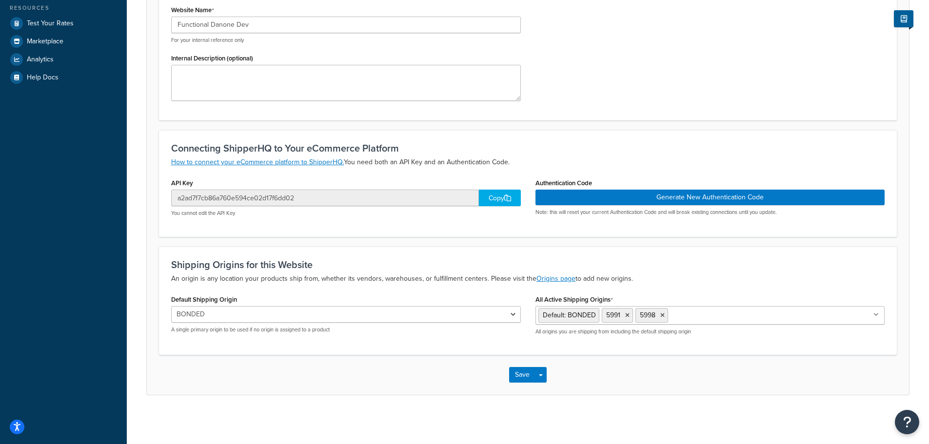
click at [333, 326] on p "A single primary origin to be used if no origin is assigned to a product" at bounding box center [346, 329] width 350 height 7
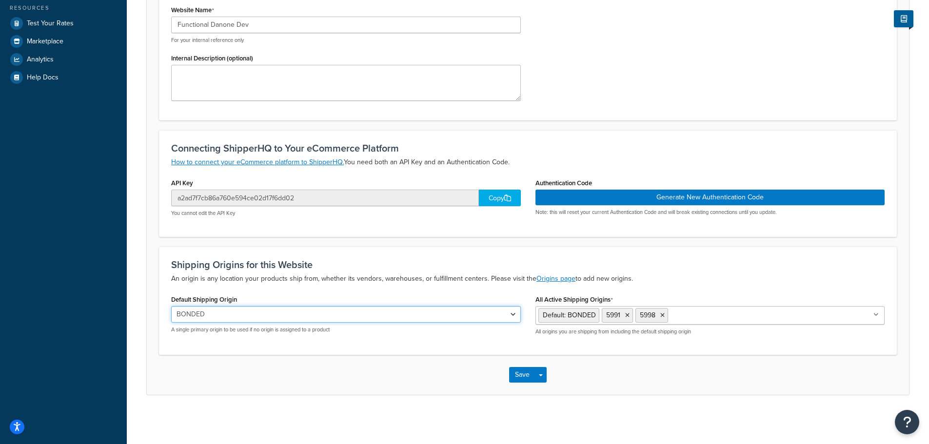
click at [323, 319] on select "BONDED BTPORT 5991 5998" at bounding box center [346, 314] width 350 height 17
select select "170725"
click at [171, 306] on select "BONDED BTPORT 5991 5998" at bounding box center [346, 314] width 350 height 17
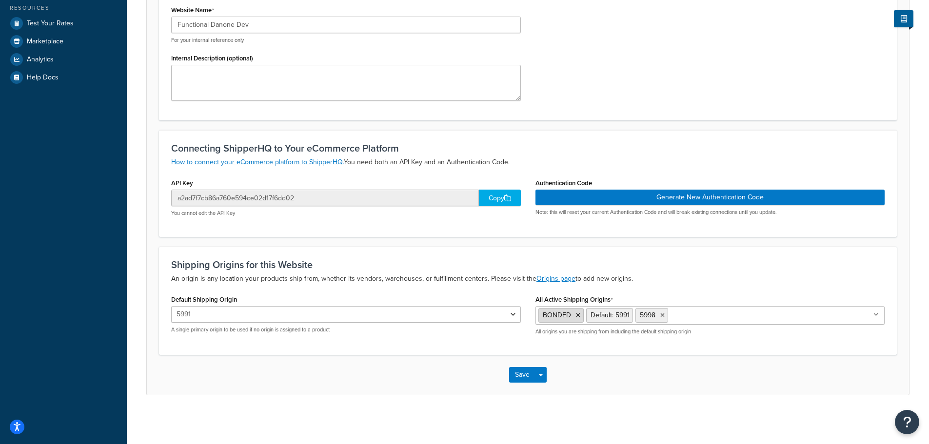
click at [578, 315] on icon at bounding box center [578, 316] width 4 height 6
click at [447, 368] on div "Save Save Dropdown Save and Edit Save and Duplicate Save and Create New" at bounding box center [528, 375] width 763 height 40
click at [523, 376] on button "Save" at bounding box center [522, 375] width 26 height 16
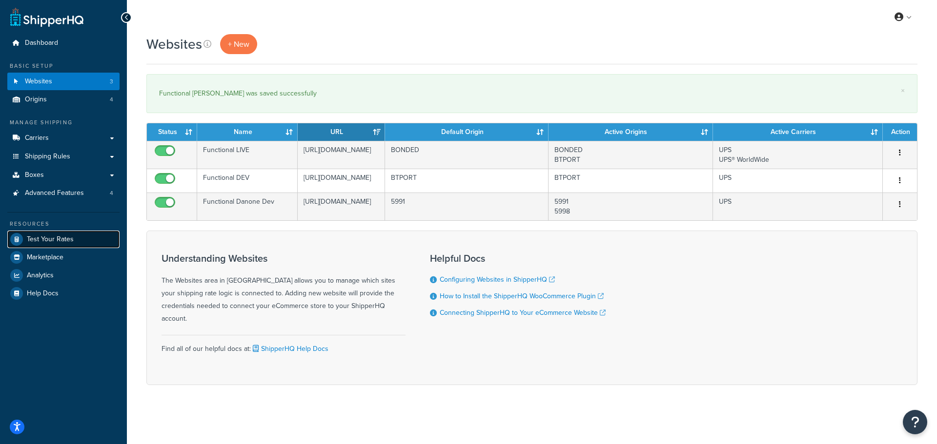
click at [53, 242] on span "Test Your Rates" at bounding box center [50, 240] width 47 height 8
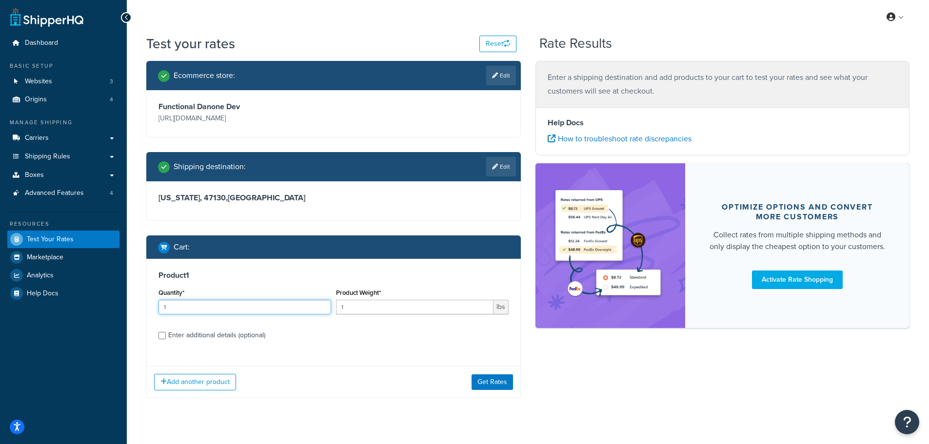
click at [271, 309] on input "1" at bounding box center [245, 307] width 173 height 15
drag, startPoint x: 380, startPoint y: 307, endPoint x: 329, endPoint y: 308, distance: 50.3
click at [330, 307] on div "Quantity* 1 Product Weight* 1 lbs" at bounding box center [333, 304] width 355 height 36
type input "20"
click at [484, 375] on button "Get Rates" at bounding box center [492, 383] width 41 height 16
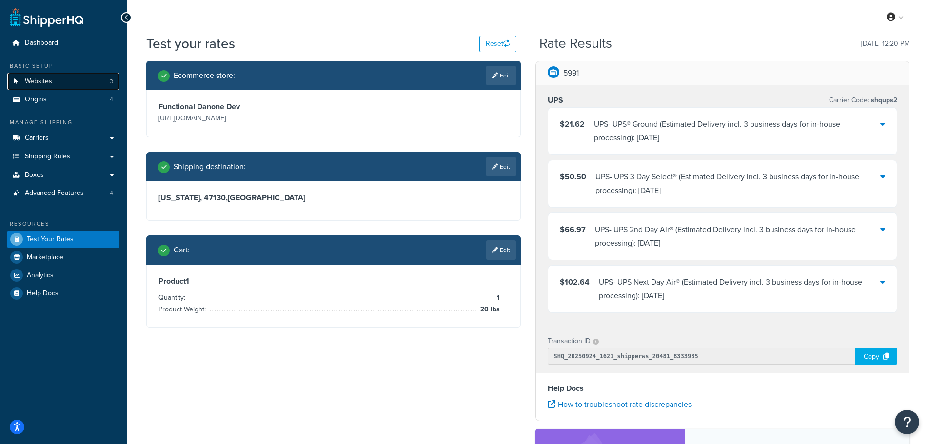
click at [83, 89] on link "Websites 3" at bounding box center [63, 82] width 112 height 18
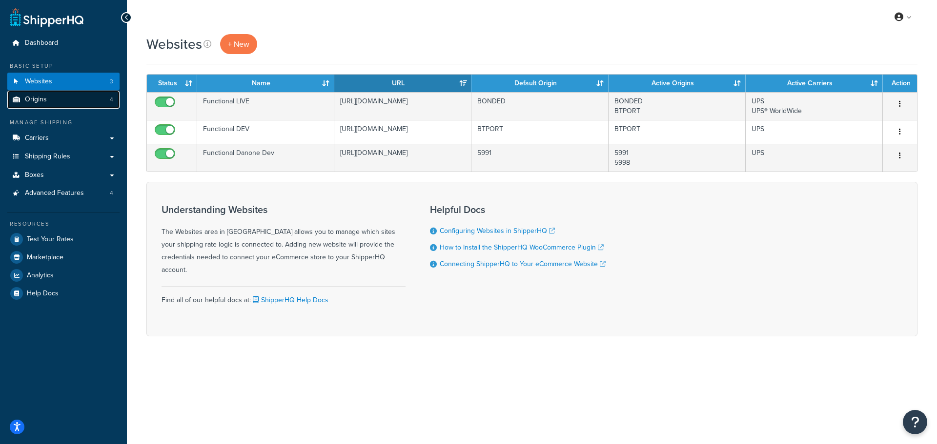
click at [80, 107] on link "Origins 4" at bounding box center [63, 100] width 112 height 18
